Goal: Information Seeking & Learning: Learn about a topic

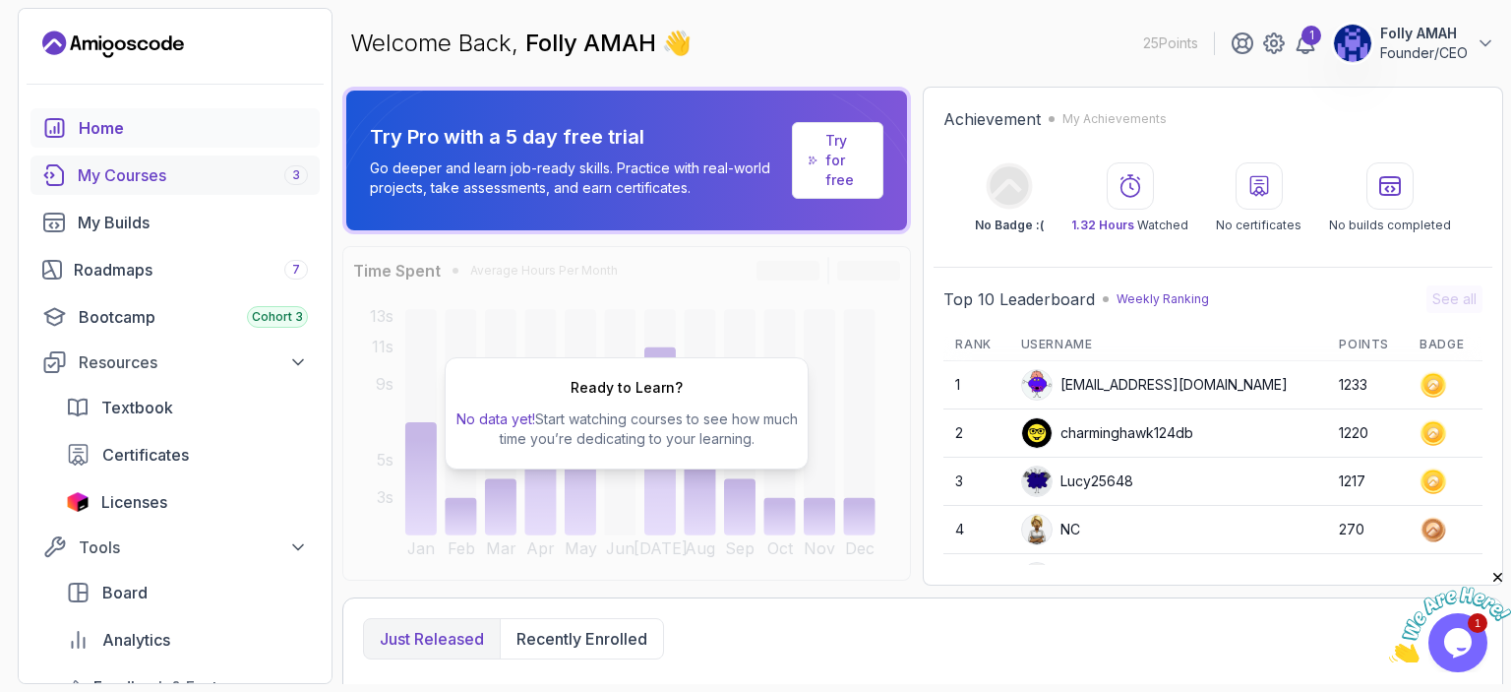
click at [144, 171] on div "My Courses 3" at bounding box center [193, 175] width 230 height 24
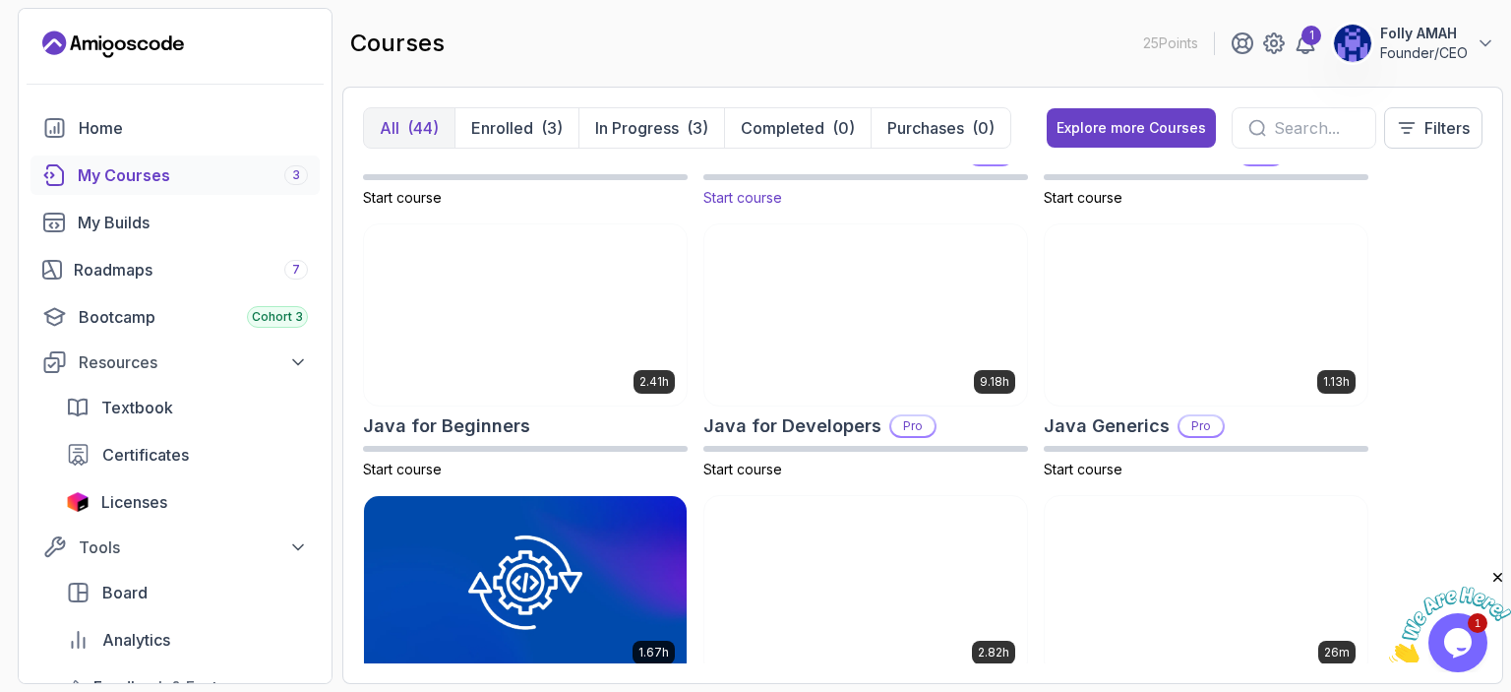
scroll to position [1311, 0]
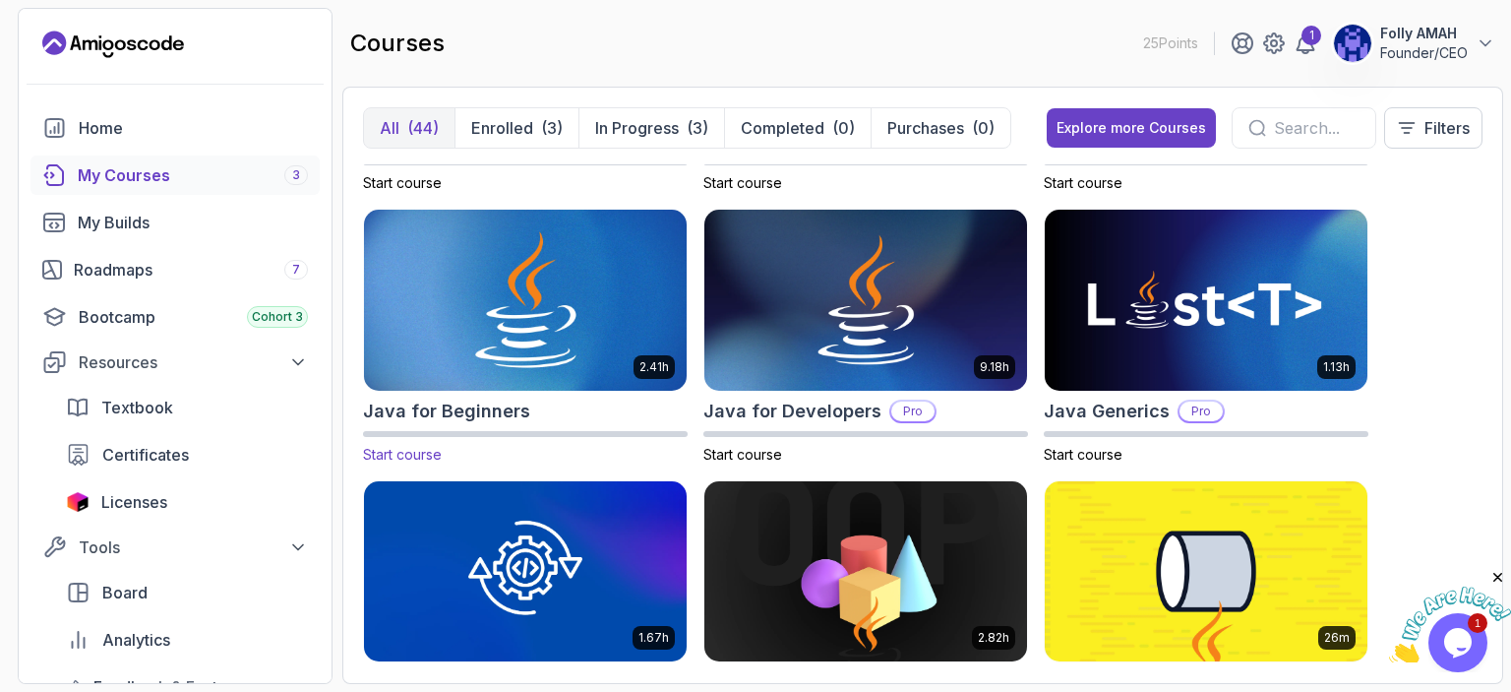
click at [507, 302] on img at bounding box center [525, 301] width 338 height 190
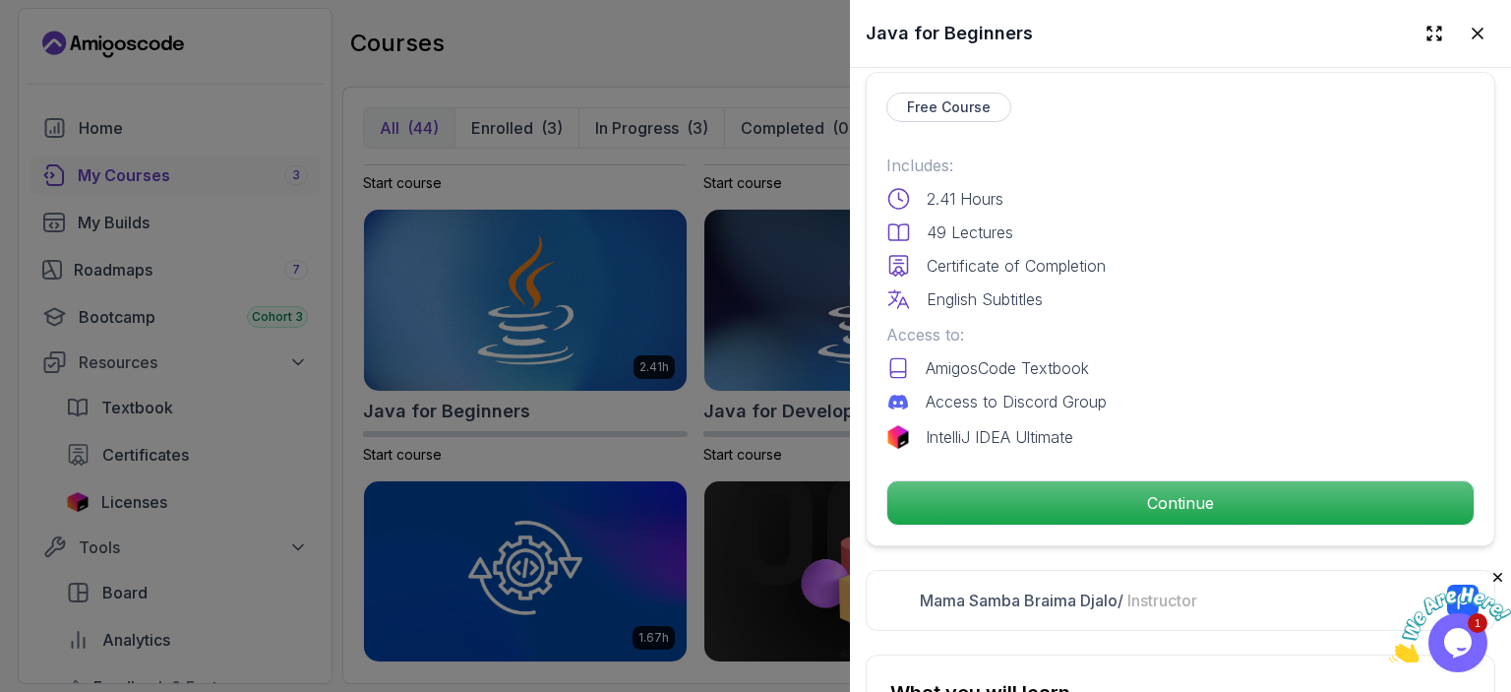
scroll to position [492, 0]
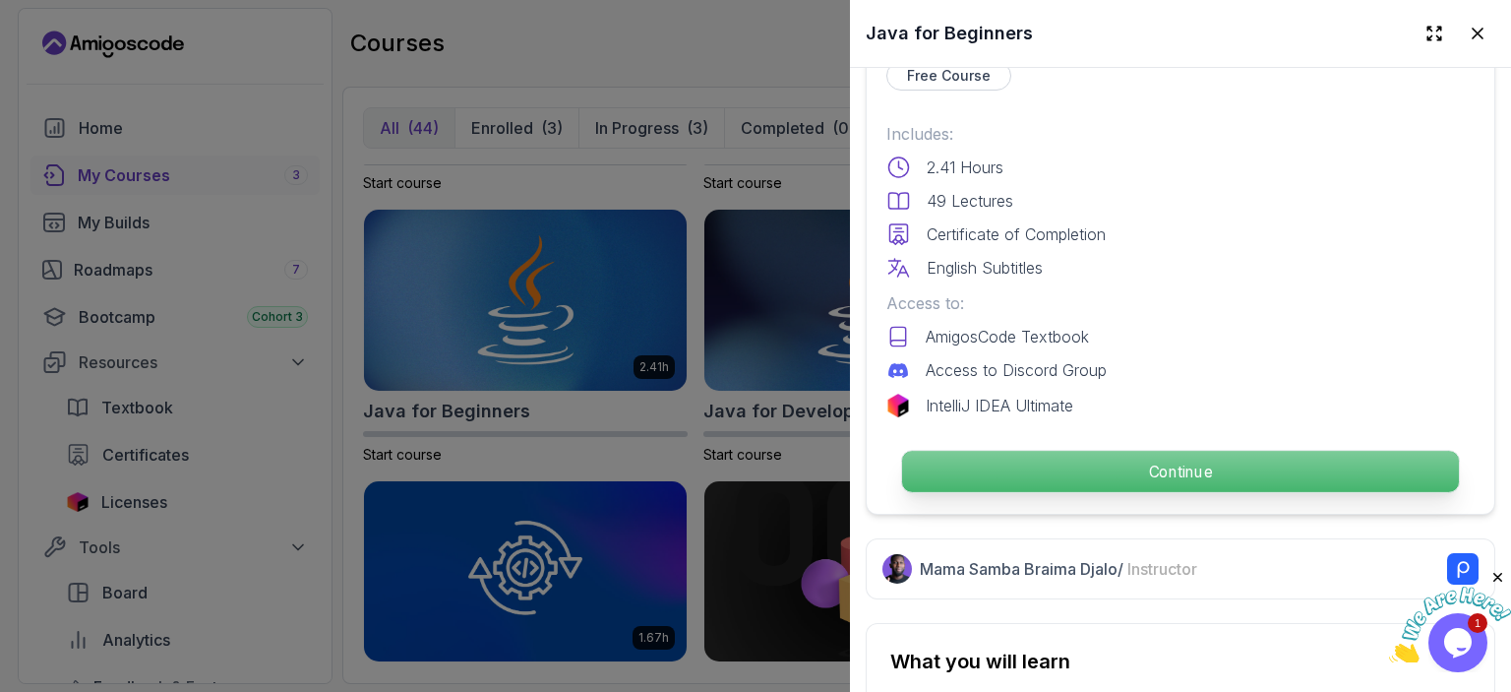
click at [1145, 460] on p "Continue" at bounding box center [1180, 471] width 557 height 41
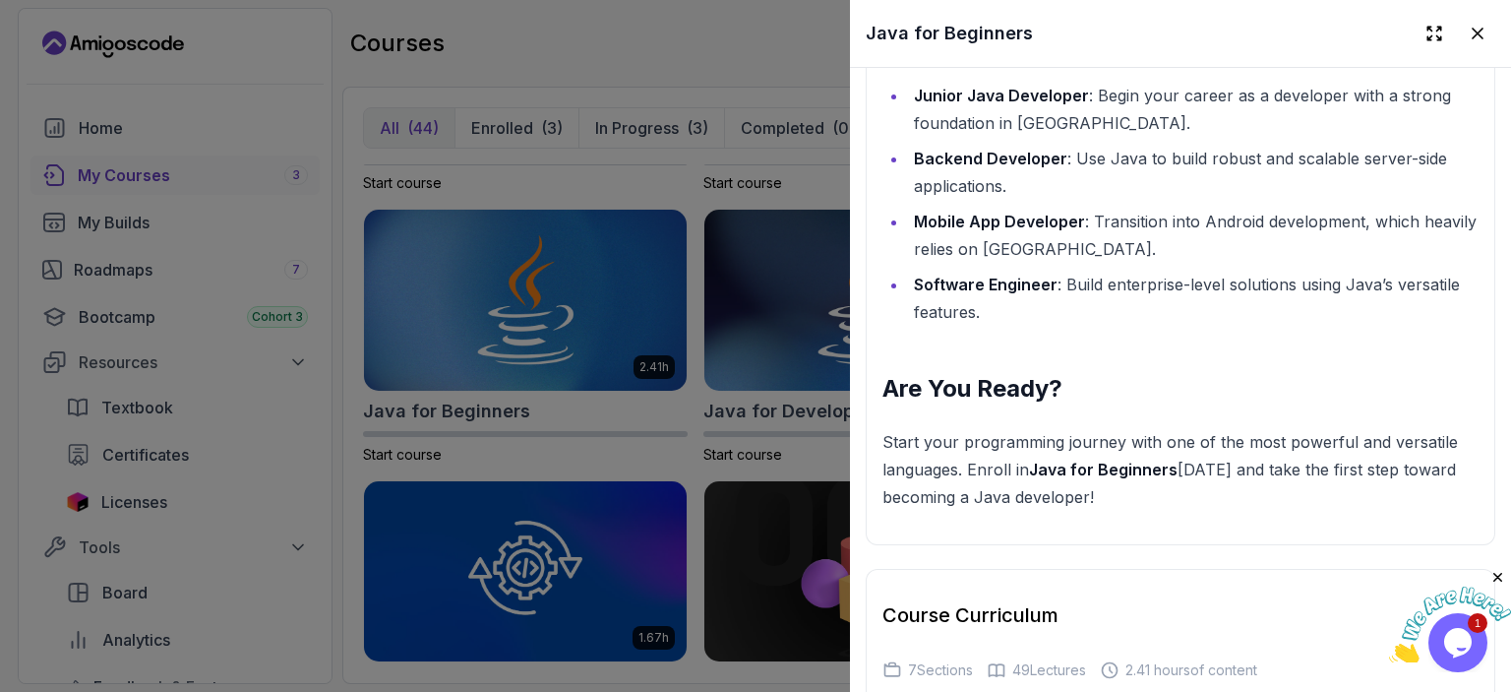
scroll to position [3082, 0]
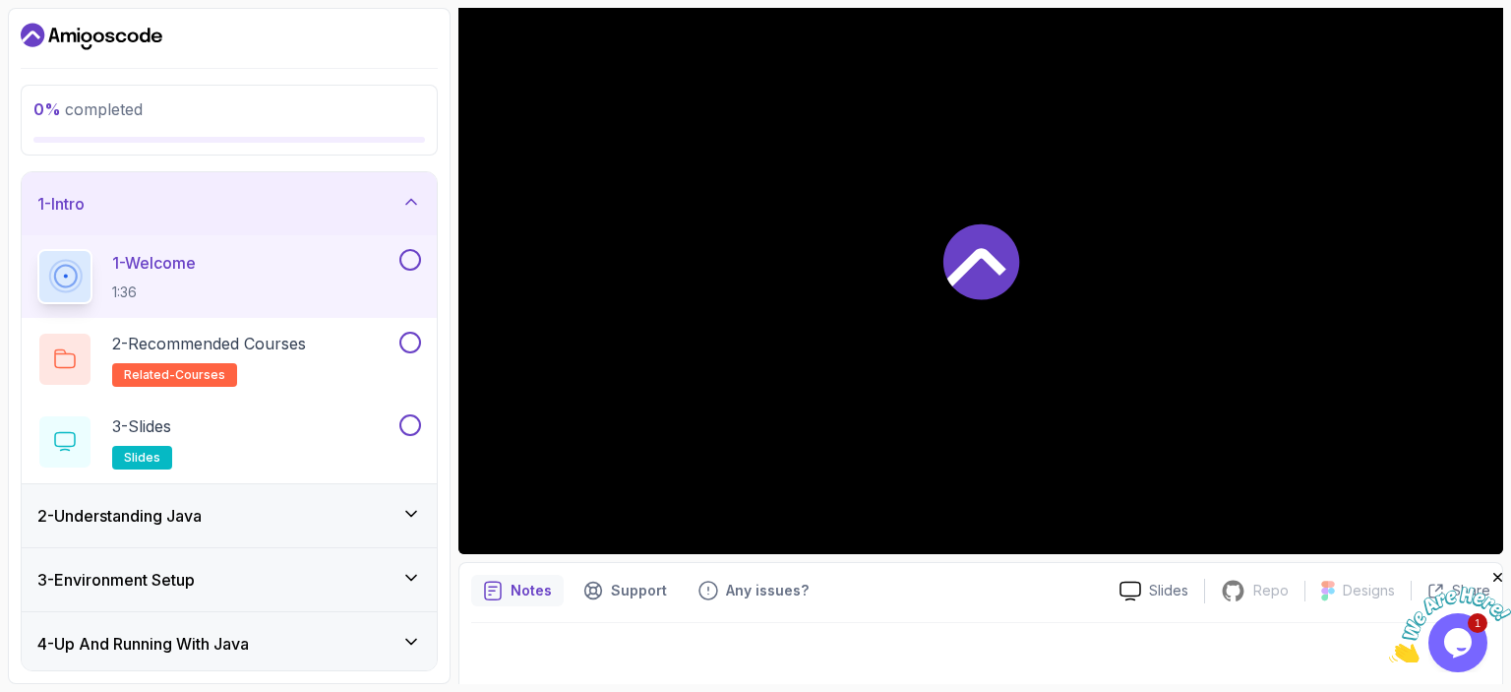
scroll to position [214, 0]
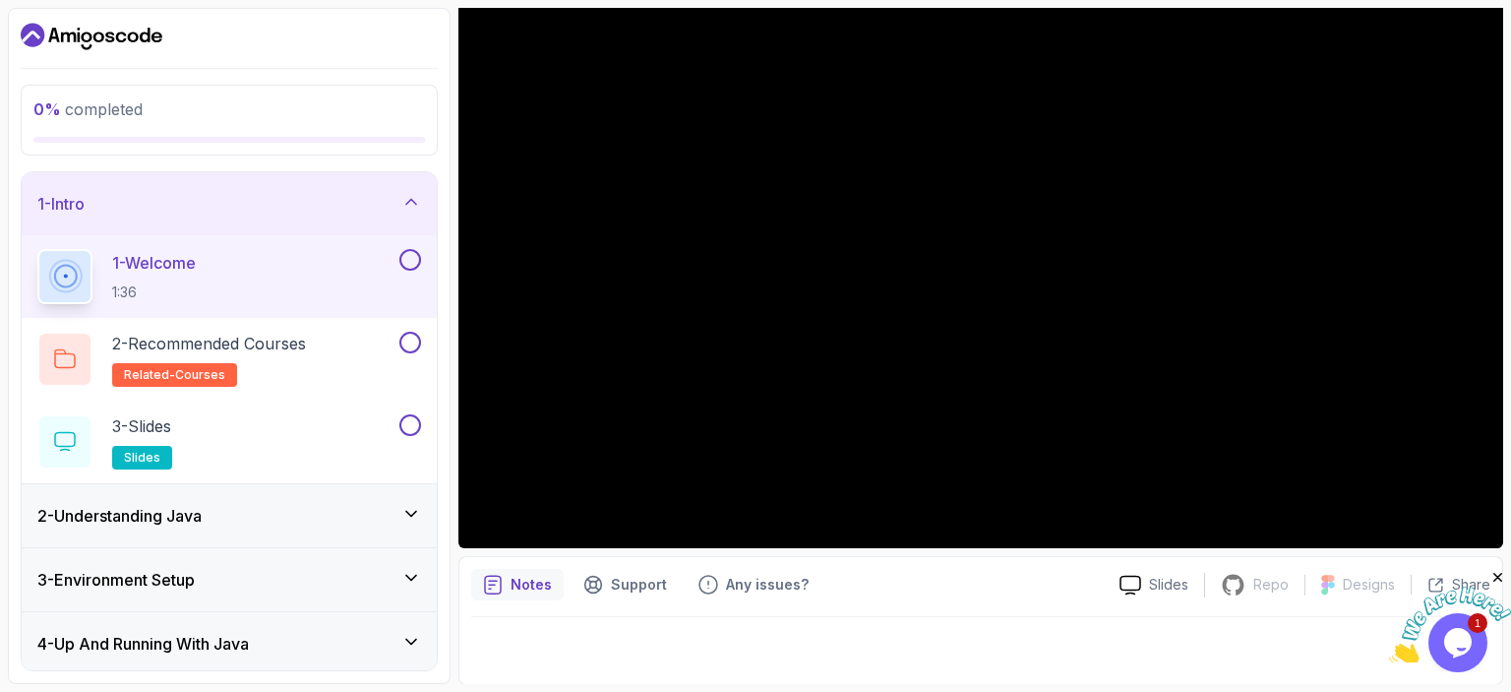
click at [988, 660] on div at bounding box center [980, 644] width 1019 height 55
